Goal: Communication & Community: Answer question/provide support

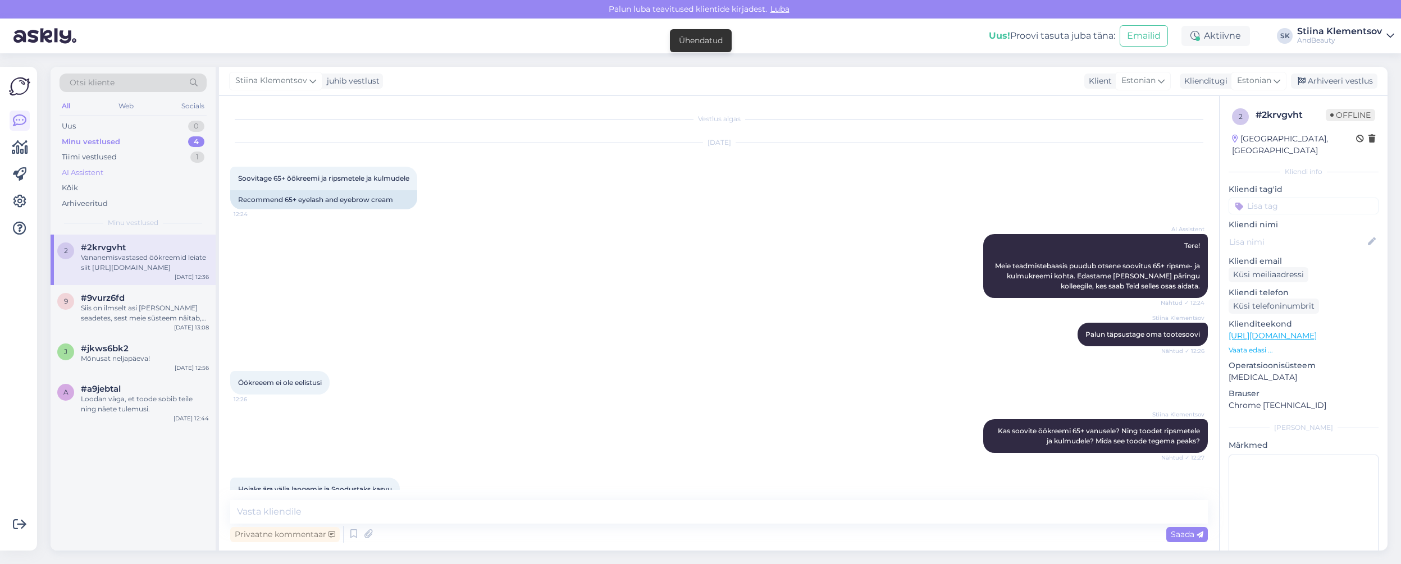
scroll to position [171, 0]
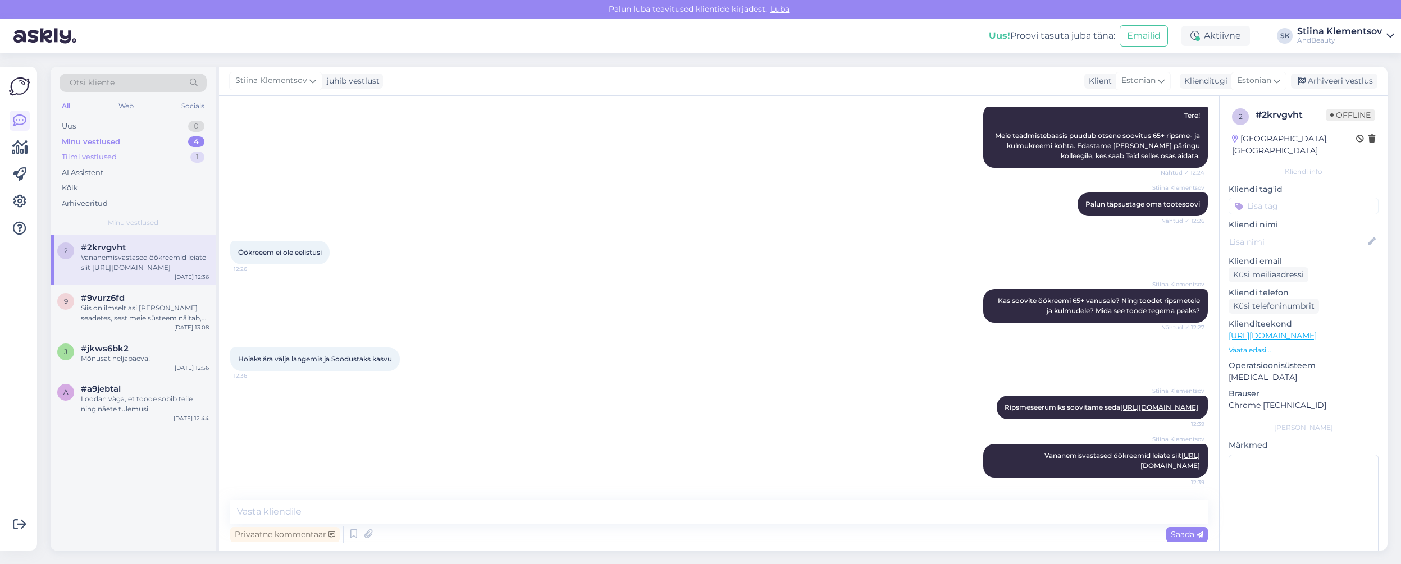
click at [118, 159] on div "Tiimi vestlused 1" at bounding box center [133, 157] width 147 height 16
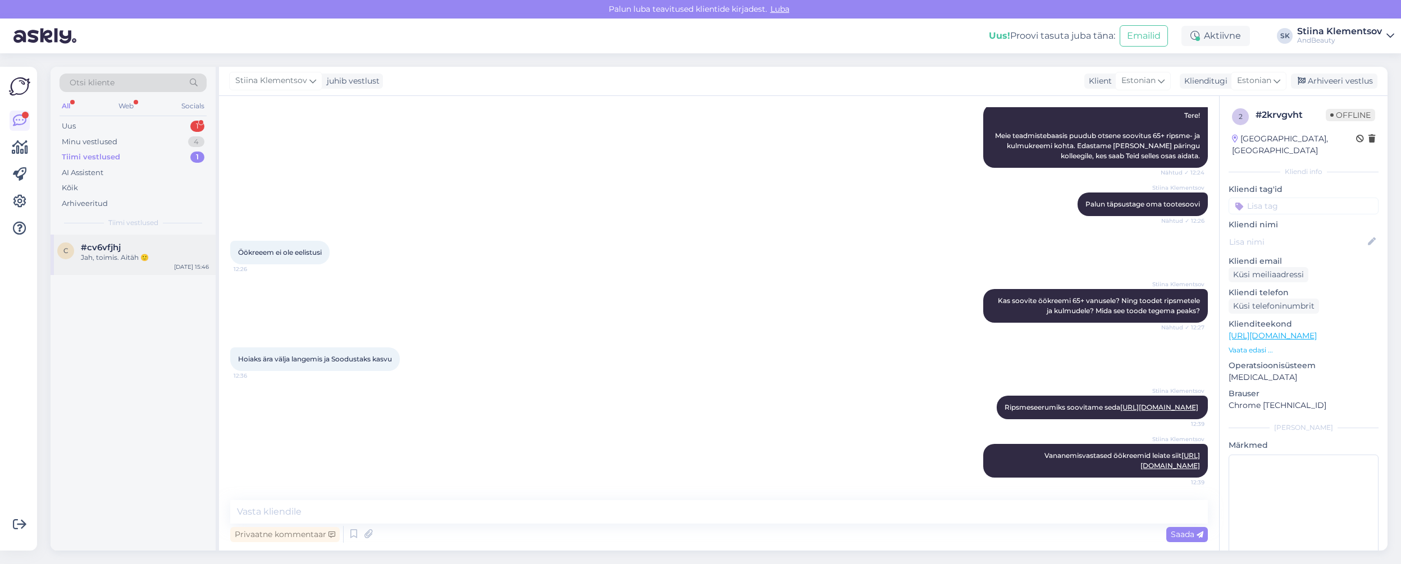
click at [127, 246] on div "#cv6vfjhj" at bounding box center [145, 248] width 128 height 10
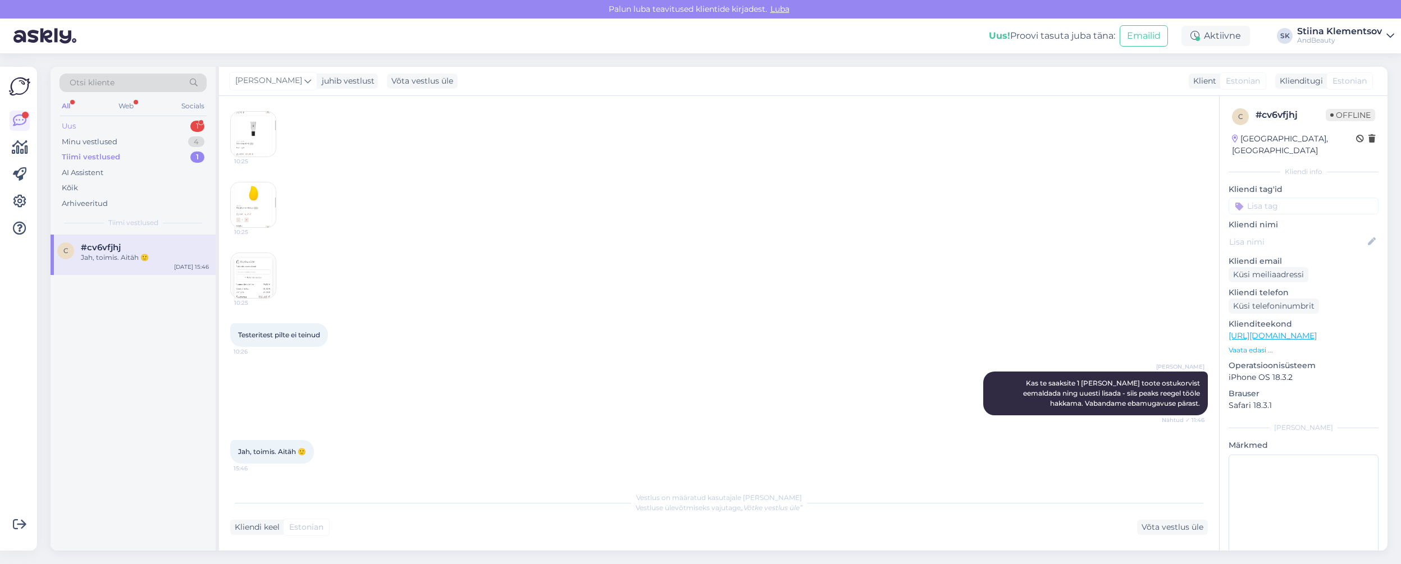
click at [153, 125] on div "Uus 1" at bounding box center [133, 126] width 147 height 16
click at [130, 259] on div "#000095218" at bounding box center [145, 258] width 128 height 10
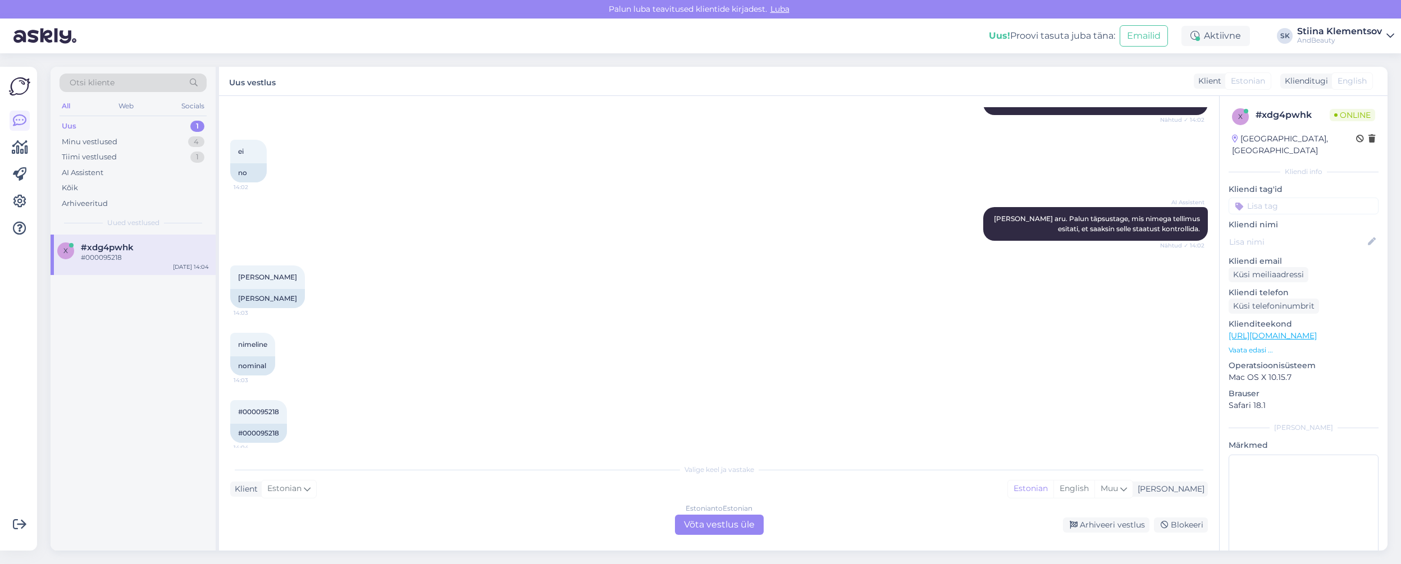
scroll to position [231, 0]
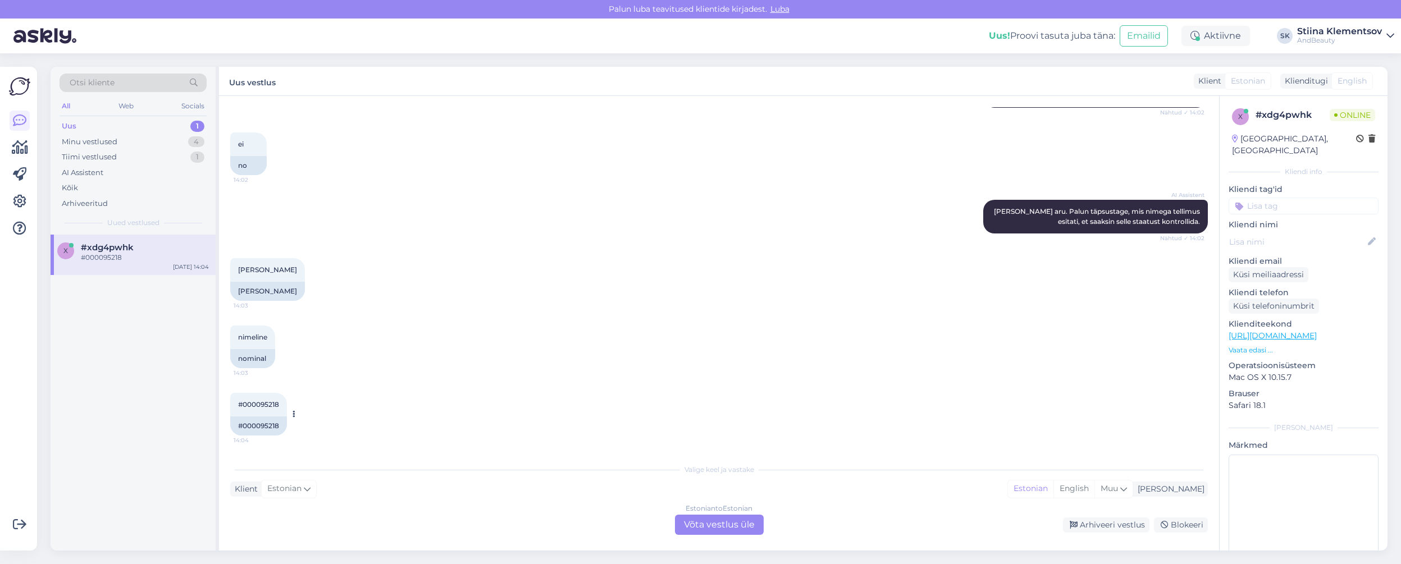
click at [262, 405] on span "#000095218" at bounding box center [258, 404] width 41 height 8
copy div "000095218 14:04"
click at [280, 296] on div "[PERSON_NAME]" at bounding box center [267, 291] width 75 height 19
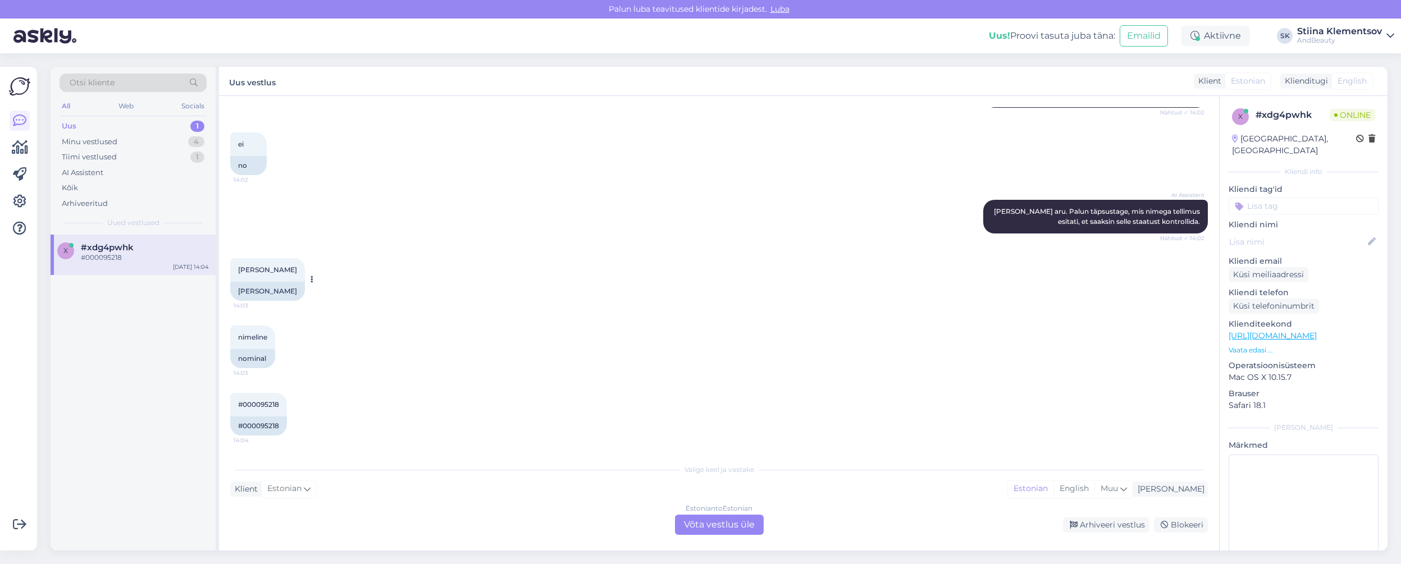
click at [280, 291] on div "[PERSON_NAME]" at bounding box center [267, 291] width 75 height 19
copy div "Hettihewa"
click at [705, 521] on div "Estonian to Estonian Võta vestlus üle" at bounding box center [719, 525] width 89 height 20
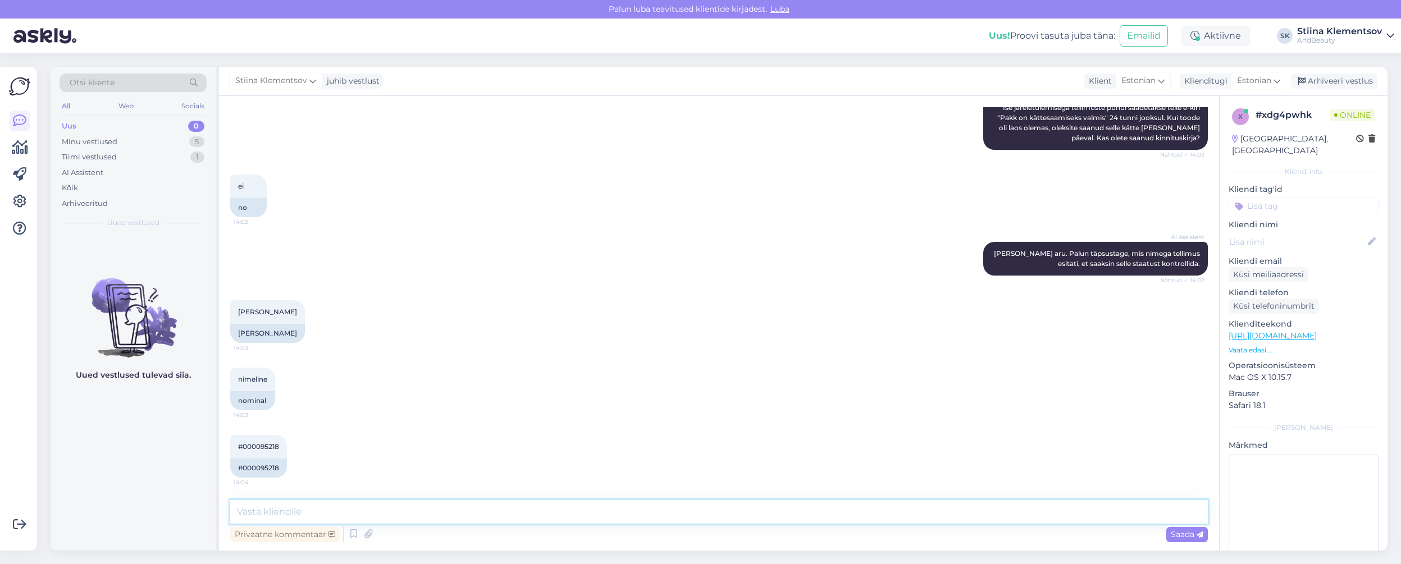
click at [468, 505] on textarea at bounding box center [719, 512] width 978 height 24
type textarea "Teie tellimus on komplekteeritud ning võite sellele järele tulla"
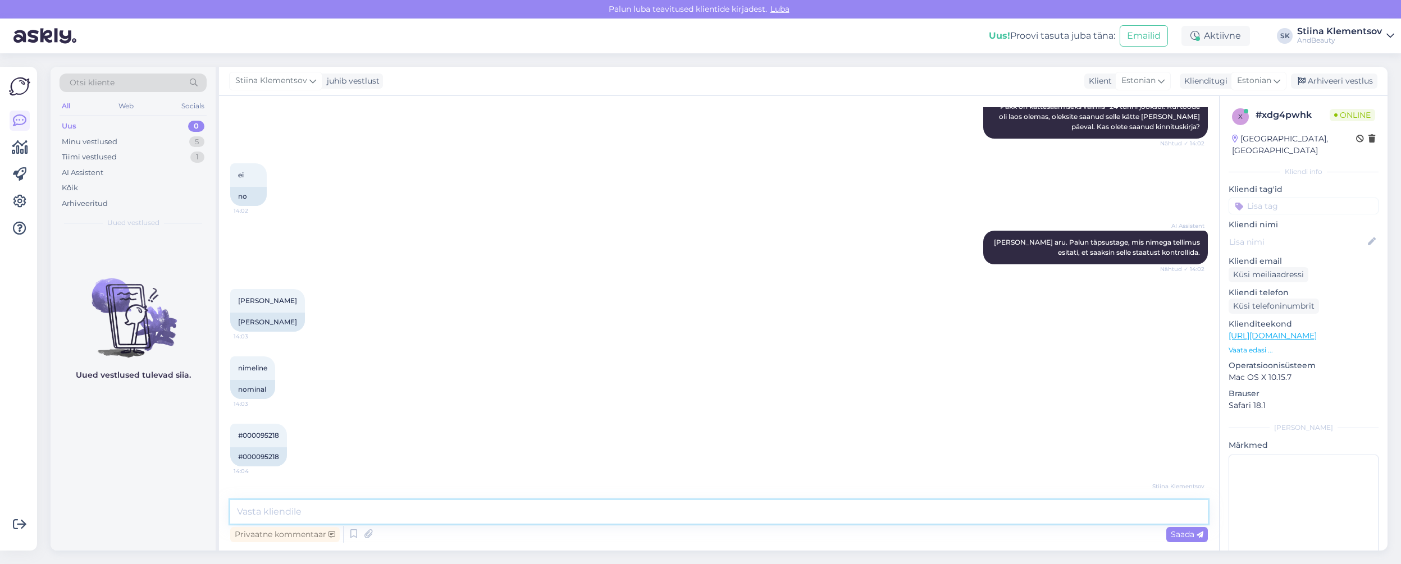
scroll to position [247, 0]
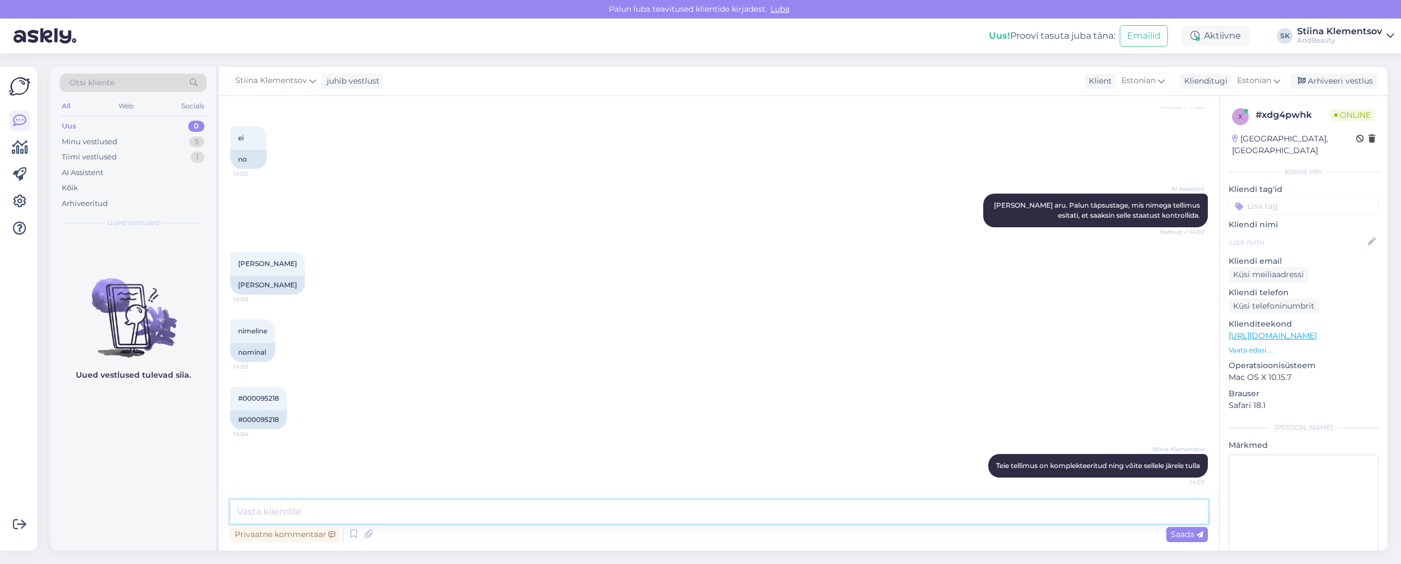
click at [599, 514] on textarea at bounding box center [719, 512] width 978 height 24
